Goal: Transaction & Acquisition: Book appointment/travel/reservation

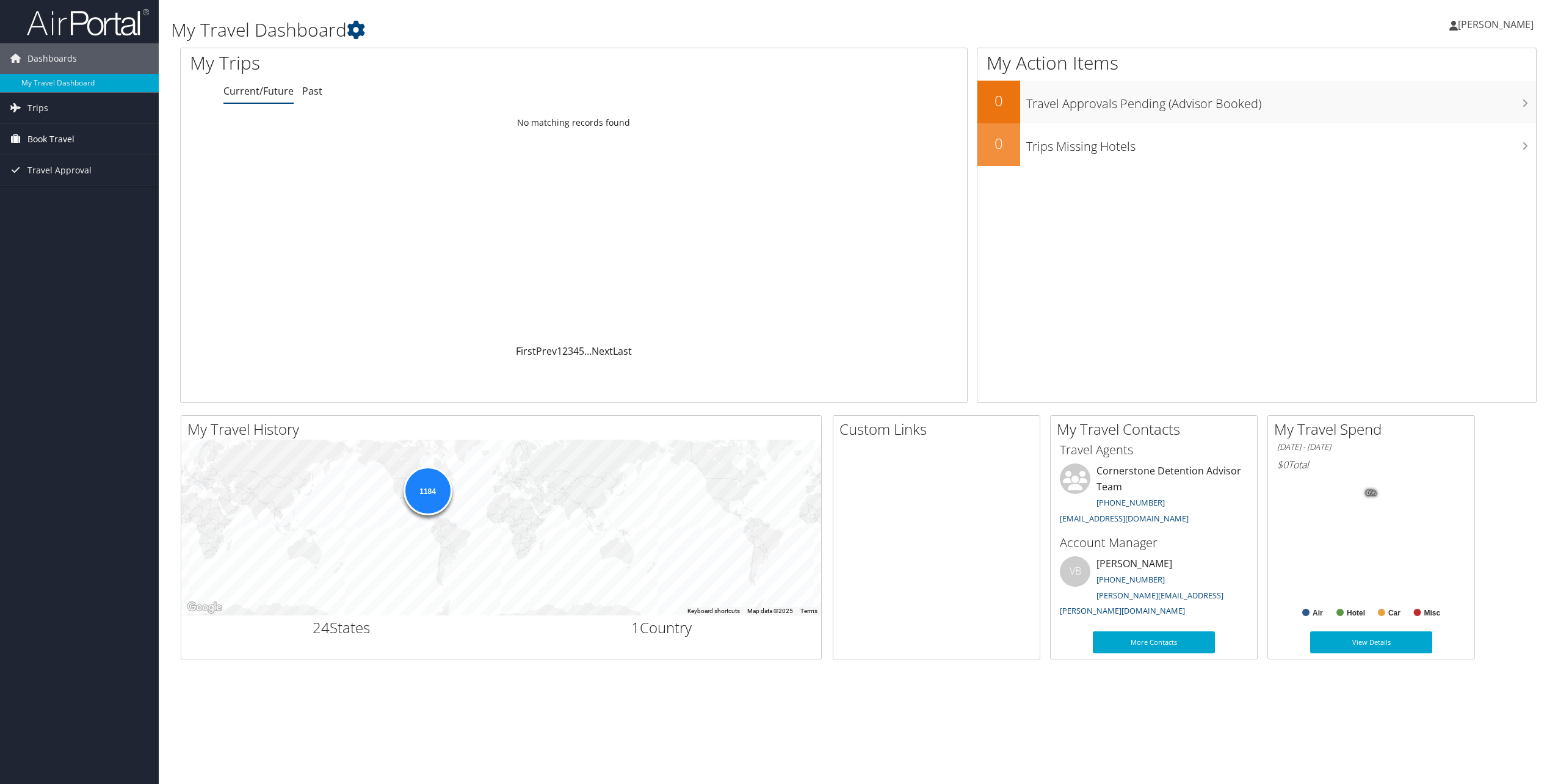
click at [44, 135] on span "Book Travel" at bounding box center [51, 139] width 47 height 31
click at [55, 196] on link "Book/Manage Online Trips" at bounding box center [79, 200] width 159 height 19
